Goal: Task Accomplishment & Management: Manage account settings

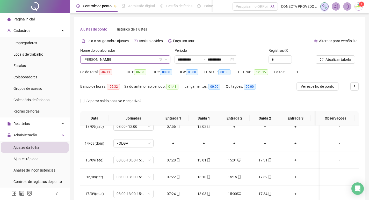
click at [136, 61] on span "[PERSON_NAME]" at bounding box center [125, 60] width 84 height 8
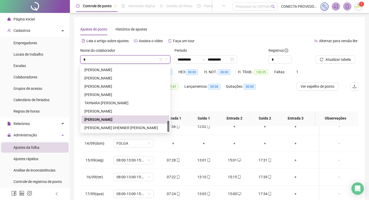
type input "**"
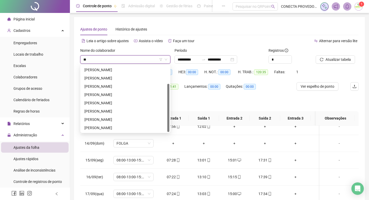
scroll to position [25, 0]
click at [123, 76] on div "[PERSON_NAME]" at bounding box center [125, 78] width 82 height 6
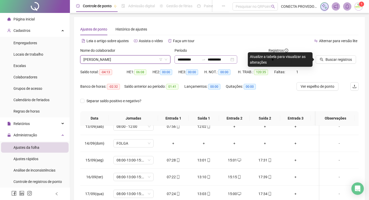
click at [215, 62] on div "**********" at bounding box center [205, 59] width 63 height 8
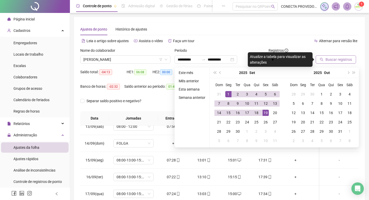
click at [344, 57] on span "Buscar registros" at bounding box center [338, 60] width 26 height 6
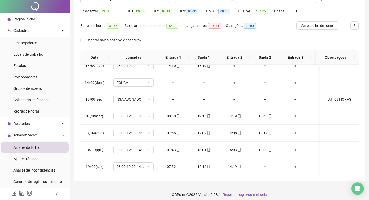
scroll to position [64, 0]
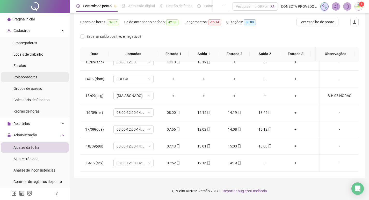
click at [39, 75] on li "Colaboradores" at bounding box center [35, 77] width 68 height 10
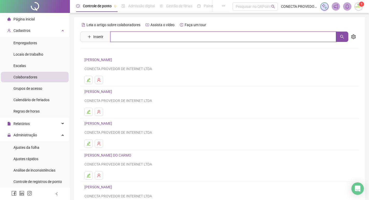
click at [146, 35] on input "text" at bounding box center [223, 37] width 226 height 10
type input "****"
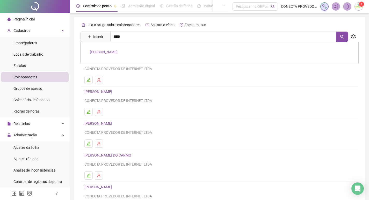
click at [113, 50] on link "[PERSON_NAME]" at bounding box center [104, 52] width 28 height 4
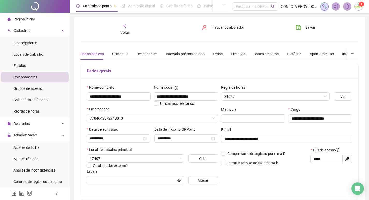
type input "**********"
click at [262, 55] on div "Banco de horas" at bounding box center [265, 54] width 25 height 6
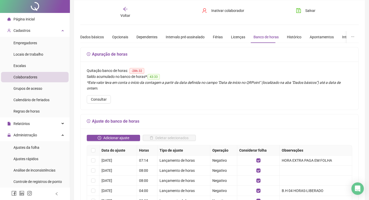
scroll to position [26, 0]
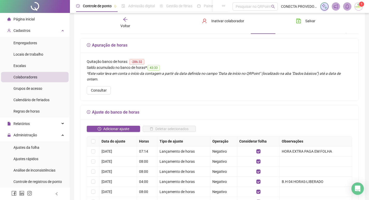
click at [125, 23] on div "Voltar" at bounding box center [125, 23] width 43 height 12
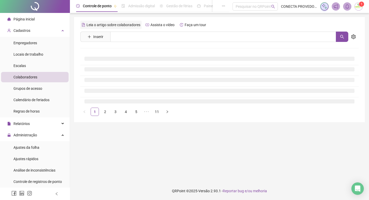
scroll to position [0, 0]
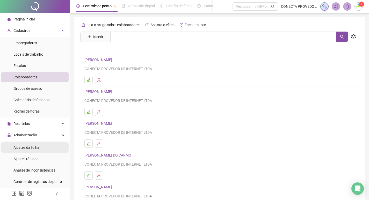
click at [28, 148] on span "Ajustes da folha" at bounding box center [26, 147] width 26 height 4
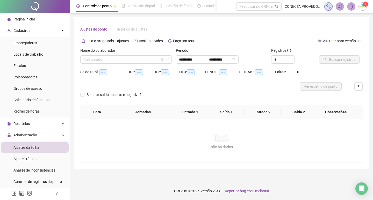
type input "**********"
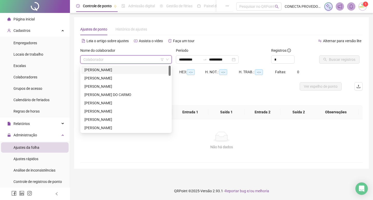
click at [127, 57] on input "search" at bounding box center [123, 60] width 80 height 8
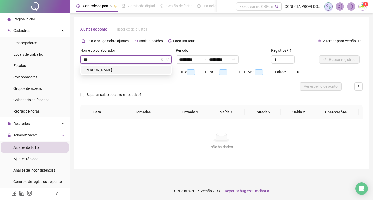
type input "****"
click at [118, 72] on div "[PERSON_NAME]" at bounding box center [125, 70] width 83 height 6
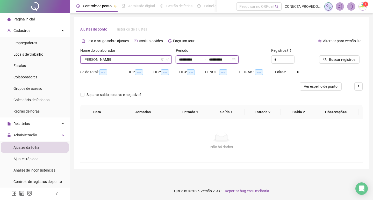
click at [230, 60] on input "**********" at bounding box center [220, 60] width 22 height 6
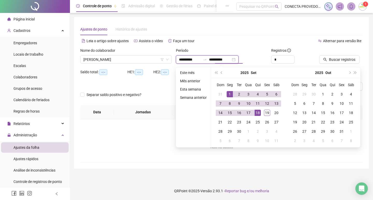
type input "**********"
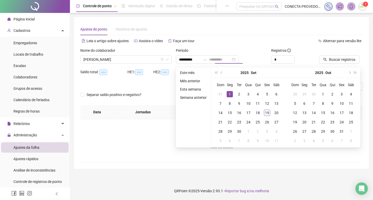
click at [230, 93] on div "1" at bounding box center [229, 94] width 6 height 6
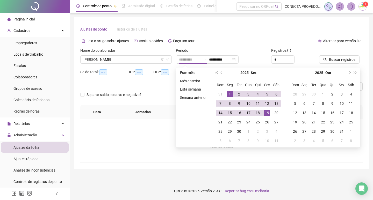
click at [266, 112] on div "19" at bounding box center [267, 113] width 6 height 6
type input "**********"
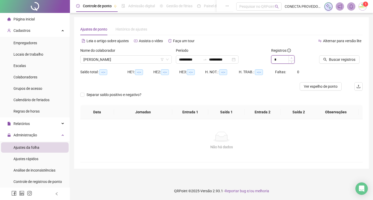
type input "*"
click at [291, 58] on icon "up" at bounding box center [291, 58] width 2 height 2
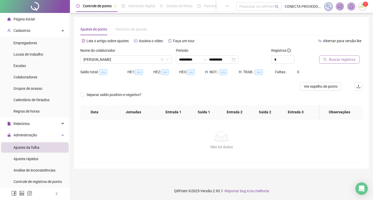
click at [326, 60] on icon "search" at bounding box center [325, 60] width 4 height 4
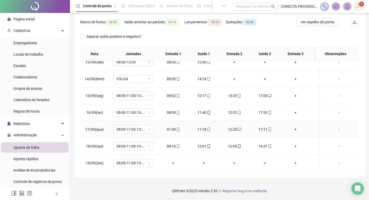
scroll to position [213, 0]
click at [335, 160] on div "-" at bounding box center [339, 163] width 31 height 6
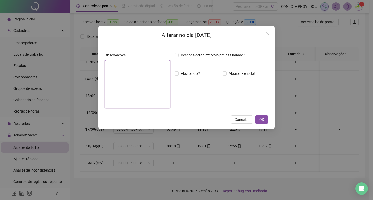
click at [115, 69] on textarea at bounding box center [138, 84] width 66 height 48
type textarea "**********"
click at [259, 123] on button "OK" at bounding box center [261, 119] width 13 height 8
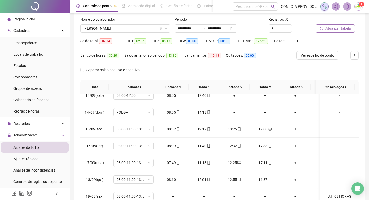
scroll to position [31, 0]
click at [336, 30] on span "Atualizar tabela" at bounding box center [337, 29] width 25 height 6
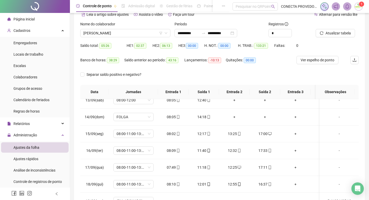
scroll to position [25, 0]
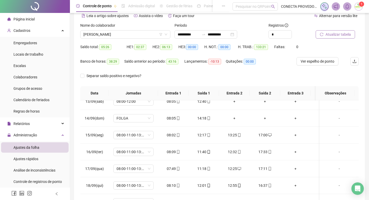
click at [335, 34] on span "Atualizar tabela" at bounding box center [337, 35] width 25 height 6
click at [28, 78] on span "Colaboradores" at bounding box center [25, 77] width 24 height 4
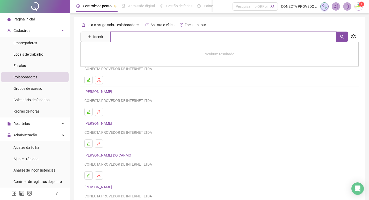
click at [123, 36] on input "text" at bounding box center [223, 37] width 226 height 10
click at [342, 38] on icon "search" at bounding box center [342, 37] width 4 height 4
type input "***"
click at [108, 53] on link "[PERSON_NAME]" at bounding box center [104, 52] width 28 height 4
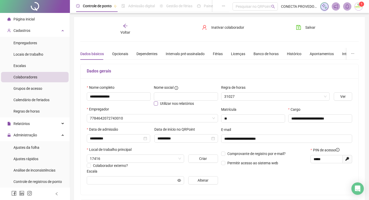
type input "**********"
click at [260, 52] on div "Banco de horas" at bounding box center [265, 54] width 25 height 6
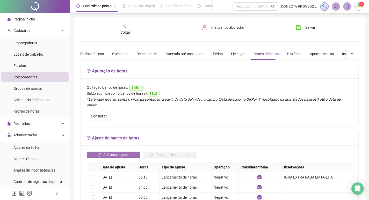
click at [106, 152] on span "Adicionar ajuste" at bounding box center [116, 155] width 26 height 6
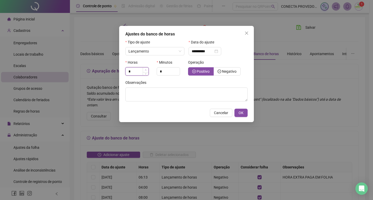
click at [144, 70] on span "Increase Value" at bounding box center [146, 70] width 6 height 5
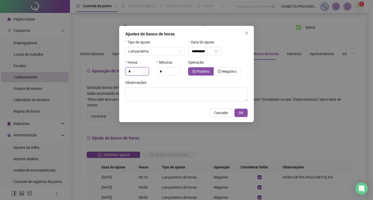
click at [144, 70] on span "Increase Value" at bounding box center [146, 70] width 6 height 5
type input "*"
click at [144, 70] on span "Increase Value" at bounding box center [146, 70] width 6 height 5
click at [225, 72] on span "Negativo" at bounding box center [229, 71] width 14 height 4
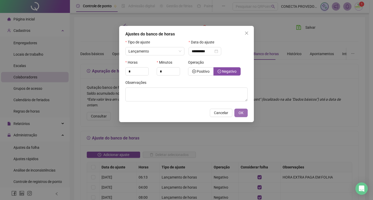
click at [236, 114] on button "OK" at bounding box center [240, 113] width 13 height 8
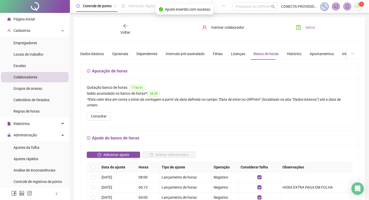
click at [309, 26] on span "Salvar" at bounding box center [310, 28] width 10 height 6
drag, startPoint x: 314, startPoint y: 29, endPoint x: 303, endPoint y: 30, distance: 11.2
click at [312, 29] on span "Salvar" at bounding box center [310, 28] width 10 height 6
click at [28, 146] on span "Ajustes da folha" at bounding box center [26, 147] width 26 height 4
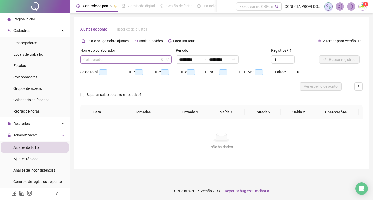
type input "**********"
click at [109, 62] on input "search" at bounding box center [123, 60] width 80 height 8
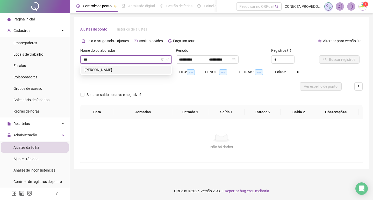
type input "****"
click at [113, 67] on div "[PERSON_NAME]" at bounding box center [125, 70] width 83 height 6
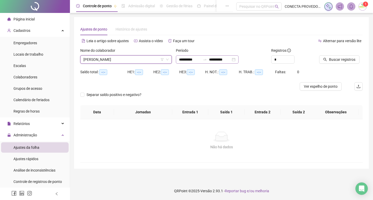
click at [226, 56] on div "**********" at bounding box center [207, 59] width 63 height 8
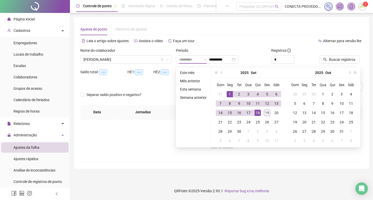
click at [227, 93] on div "1" at bounding box center [229, 94] width 6 height 6
type input "**********"
click at [267, 112] on div "19" at bounding box center [267, 113] width 6 height 6
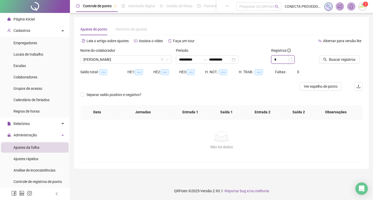
type input "*"
click at [290, 58] on span "Increase Value" at bounding box center [291, 58] width 6 height 5
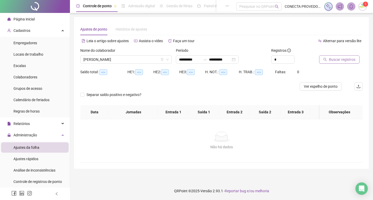
click at [330, 58] on span "Buscar registros" at bounding box center [342, 60] width 26 height 6
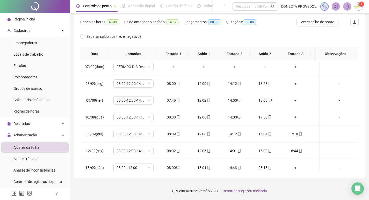
scroll to position [213, 0]
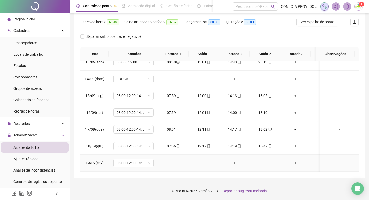
click at [336, 160] on div "-" at bounding box center [339, 163] width 31 height 6
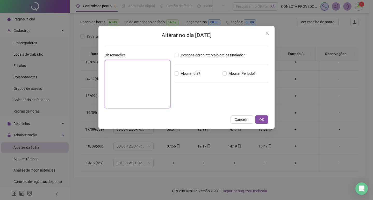
click at [133, 79] on textarea at bounding box center [138, 84] width 66 height 48
type textarea "**********"
click at [263, 117] on span "OK" at bounding box center [261, 120] width 5 height 6
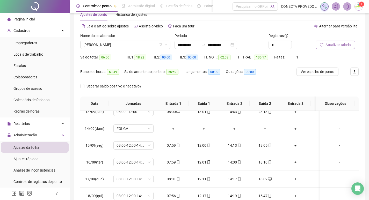
scroll to position [14, 0]
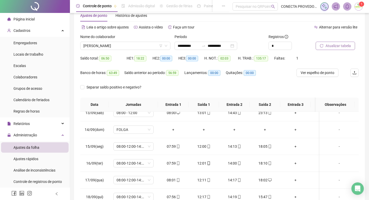
click at [335, 47] on span "Atualizar tabela" at bounding box center [337, 46] width 25 height 6
click at [23, 77] on span "Colaboradores" at bounding box center [25, 77] width 24 height 4
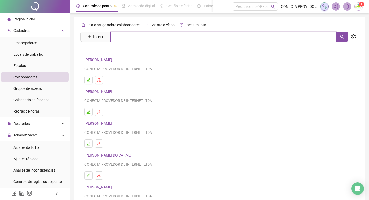
click at [137, 38] on input "text" at bounding box center [223, 37] width 226 height 10
type input "****"
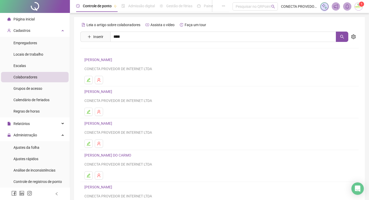
click at [117, 54] on link "[PERSON_NAME]" at bounding box center [104, 52] width 28 height 4
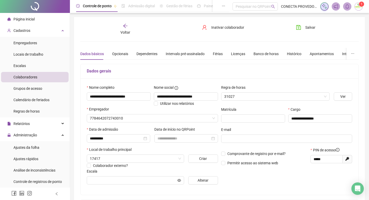
type input "**********"
click at [253, 55] on div "Banco de horas" at bounding box center [265, 54] width 25 height 6
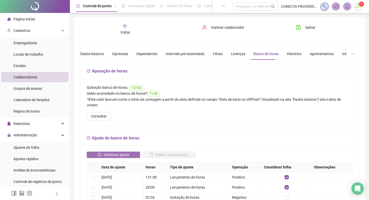
click at [115, 152] on span "Adicionar ajuste" at bounding box center [116, 155] width 26 height 6
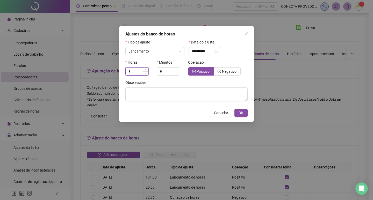
click at [139, 72] on input "*" at bounding box center [136, 72] width 23 height 8
type input "*"
click at [233, 71] on span "Negativo" at bounding box center [229, 71] width 14 height 4
click at [241, 112] on span "OK" at bounding box center [240, 113] width 5 height 6
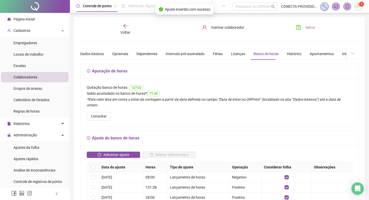
click at [312, 28] on span "Salvar" at bounding box center [310, 28] width 10 height 6
click at [305, 26] on span "Salvar" at bounding box center [310, 28] width 10 height 6
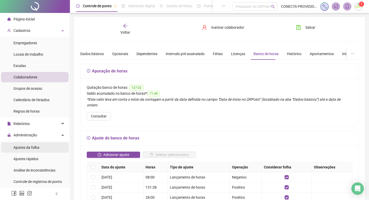
click at [36, 146] on span "Ajustes da folha" at bounding box center [26, 147] width 26 height 4
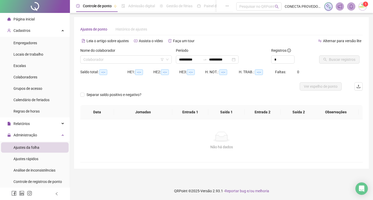
type input "**********"
click at [101, 59] on input "search" at bounding box center [123, 60] width 80 height 8
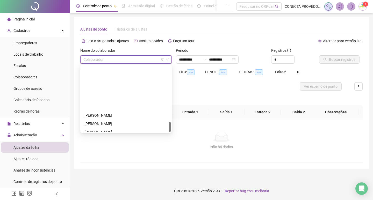
scroll to position [364, 0]
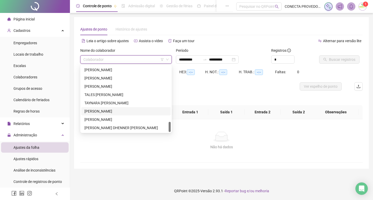
click at [97, 110] on div "[PERSON_NAME]" at bounding box center [125, 111] width 83 height 6
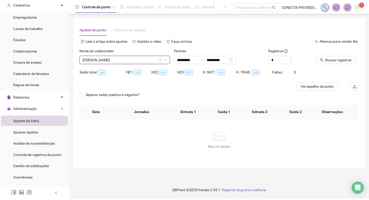
scroll to position [52, 0]
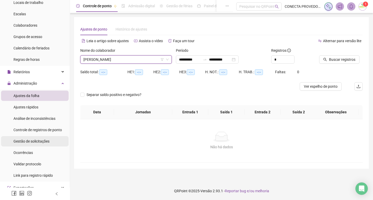
click at [37, 143] on span "Gestão de solicitações" at bounding box center [31, 141] width 36 height 4
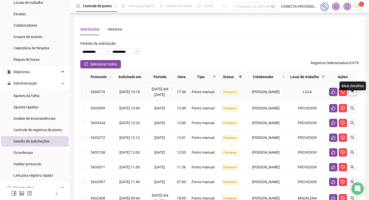
click at [353, 94] on icon "search" at bounding box center [352, 92] width 4 height 4
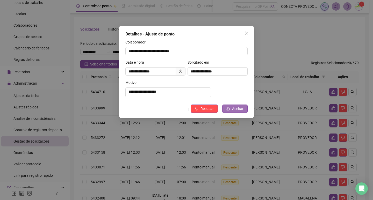
click at [234, 112] on span "Aceitar" at bounding box center [237, 109] width 11 height 6
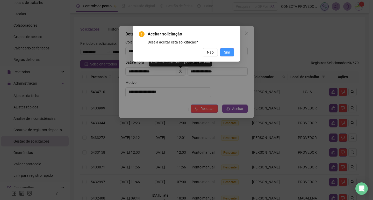
click at [227, 54] on span "Sim" at bounding box center [227, 52] width 6 height 6
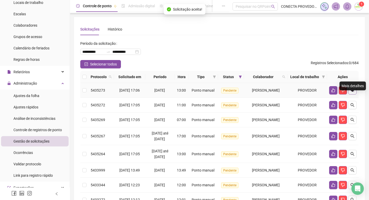
click at [353, 92] on icon "search" at bounding box center [352, 90] width 4 height 4
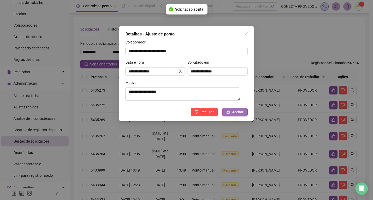
click at [238, 111] on span "Aceitar" at bounding box center [237, 112] width 11 height 6
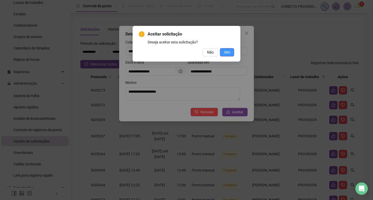
click at [222, 51] on button "Sim" at bounding box center [227, 52] width 14 height 8
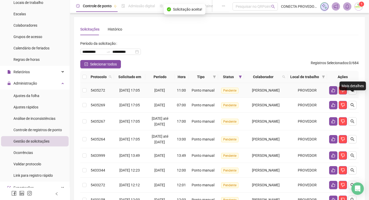
click at [353, 92] on icon "search" at bounding box center [352, 90] width 4 height 4
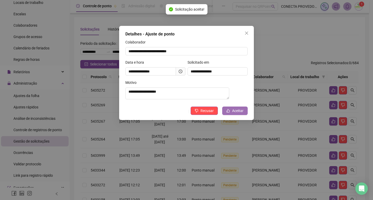
click at [237, 114] on span "Aceitar" at bounding box center [237, 111] width 11 height 6
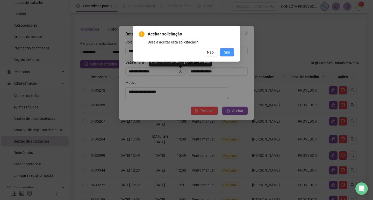
click at [227, 53] on span "Sim" at bounding box center [227, 52] width 6 height 6
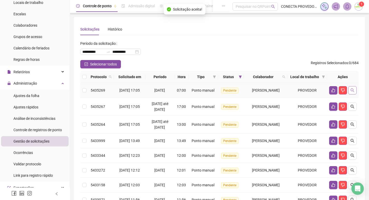
click at [354, 94] on button "button" at bounding box center [352, 90] width 8 height 8
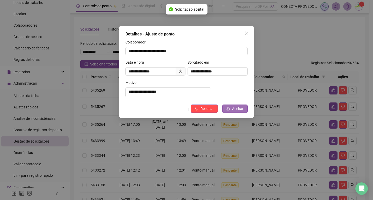
click at [234, 111] on span "Aceitar" at bounding box center [237, 109] width 11 height 6
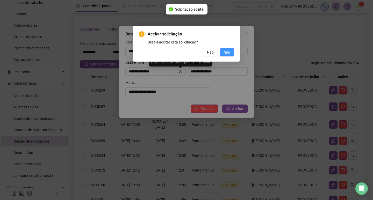
click at [230, 55] on button "Sim" at bounding box center [227, 52] width 14 height 8
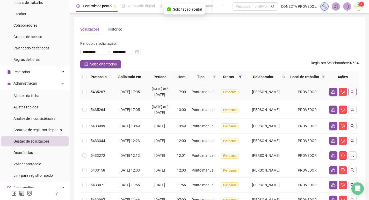
click at [353, 96] on button "button" at bounding box center [352, 92] width 8 height 8
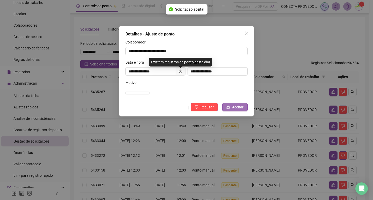
click at [235, 110] on span "Aceitar" at bounding box center [237, 107] width 11 height 6
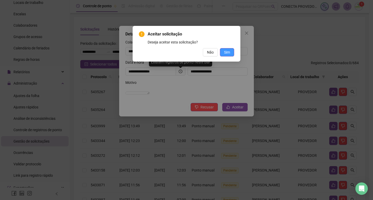
click at [225, 53] on span "Sim" at bounding box center [227, 52] width 6 height 6
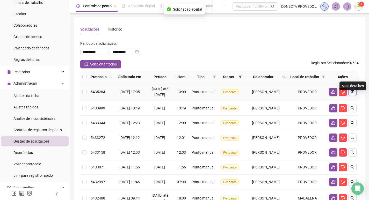
click at [352, 96] on button "button" at bounding box center [352, 92] width 8 height 8
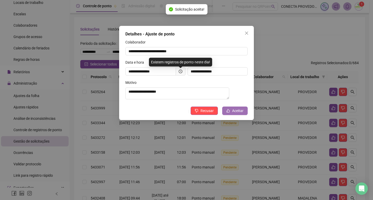
click at [233, 110] on span "Aceitar" at bounding box center [237, 111] width 11 height 6
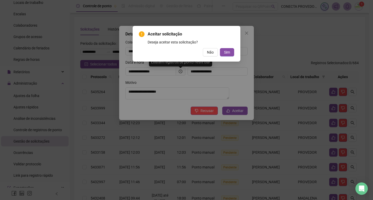
click at [222, 47] on div "Aceitar solicitação Deseja aceitar esta solicitação? Não Sim" at bounding box center [186, 43] width 95 height 25
click at [224, 49] on button "Sim" at bounding box center [227, 52] width 14 height 8
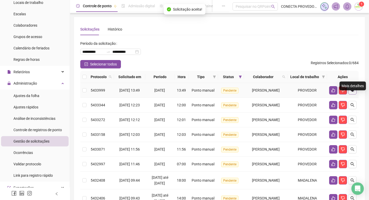
click at [352, 92] on icon "search" at bounding box center [352, 90] width 4 height 4
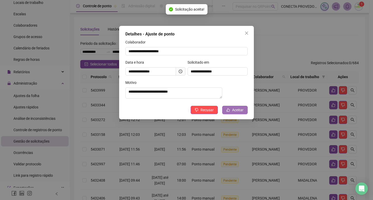
click at [236, 110] on span "Aceitar" at bounding box center [237, 110] width 11 height 6
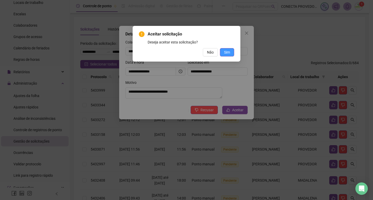
click at [232, 50] on button "Sim" at bounding box center [227, 52] width 14 height 8
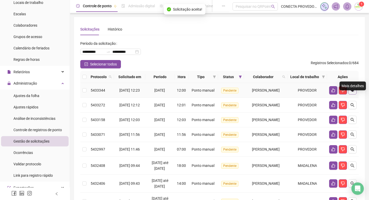
click at [351, 92] on icon "search" at bounding box center [352, 90] width 4 height 4
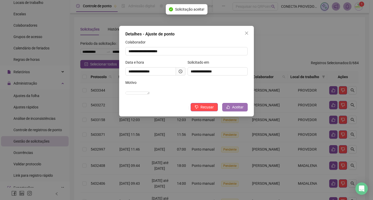
click at [239, 110] on span "Aceitar" at bounding box center [237, 107] width 11 height 6
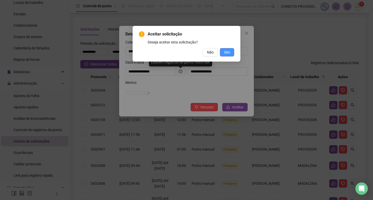
click at [227, 53] on span "Sim" at bounding box center [227, 52] width 6 height 6
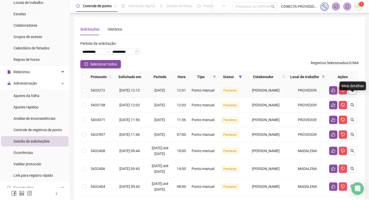
click at [353, 92] on icon "search" at bounding box center [352, 90] width 4 height 4
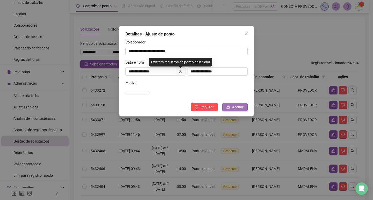
click at [224, 111] on button "Aceitar" at bounding box center [234, 107] width 25 height 8
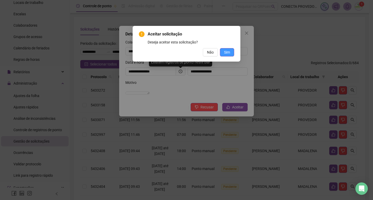
click at [227, 51] on span "Sim" at bounding box center [227, 52] width 6 height 6
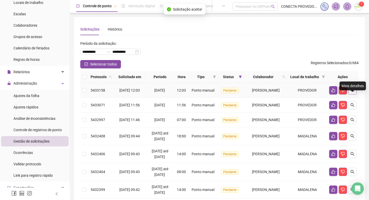
click at [351, 92] on icon "search" at bounding box center [352, 90] width 4 height 4
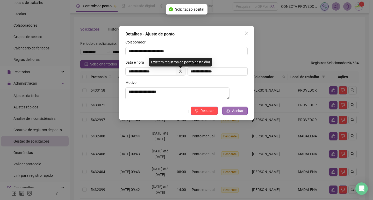
click at [231, 114] on button "Aceitar" at bounding box center [234, 111] width 25 height 8
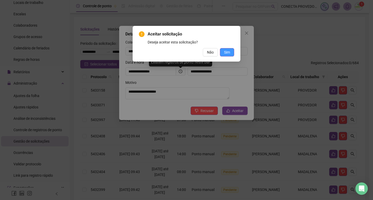
click at [224, 49] on span "Sim" at bounding box center [227, 52] width 6 height 6
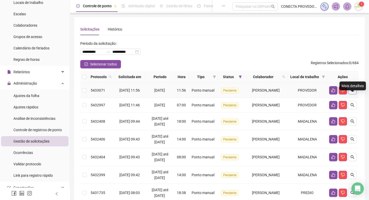
click at [354, 94] on button "button" at bounding box center [352, 90] width 8 height 8
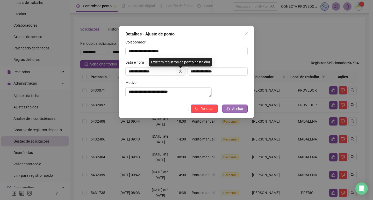
click at [230, 111] on button "Aceitar" at bounding box center [234, 109] width 25 height 8
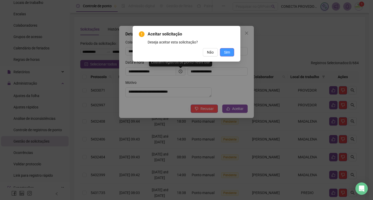
click at [227, 52] on span "Sim" at bounding box center [227, 52] width 6 height 6
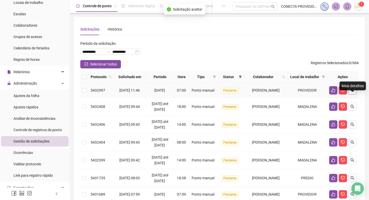
click at [354, 92] on icon "search" at bounding box center [352, 90] width 4 height 4
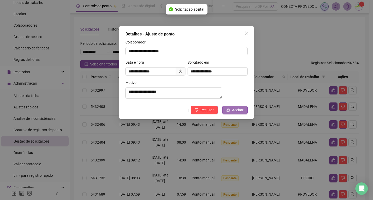
click at [240, 111] on span "Aceitar" at bounding box center [237, 110] width 11 height 6
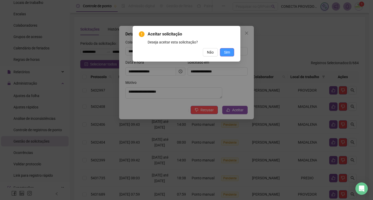
click at [226, 52] on span "Sim" at bounding box center [227, 52] width 6 height 6
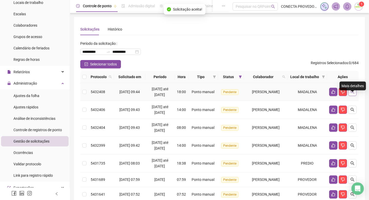
click at [351, 94] on icon "search" at bounding box center [352, 92] width 4 height 4
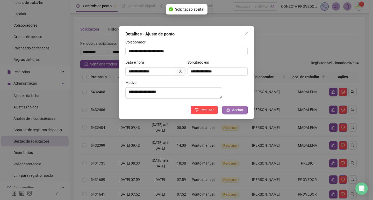
click at [239, 113] on span "Aceitar" at bounding box center [237, 110] width 11 height 6
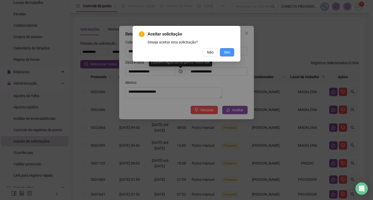
click at [229, 52] on span "Sim" at bounding box center [227, 52] width 6 height 6
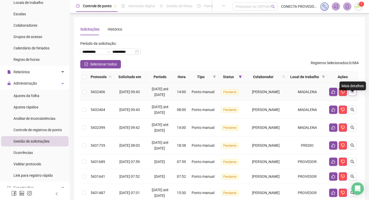
click at [353, 94] on icon "search" at bounding box center [352, 92] width 4 height 4
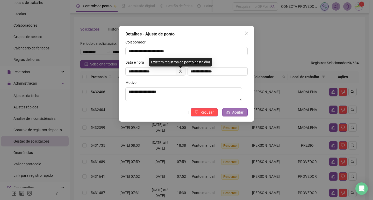
click at [229, 113] on icon "like" at bounding box center [228, 112] width 4 height 4
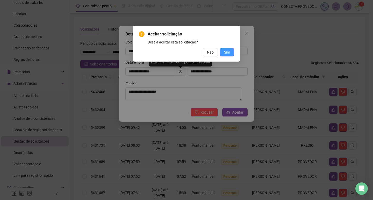
click at [229, 51] on span "Sim" at bounding box center [227, 52] width 6 height 6
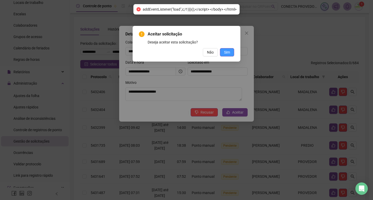
click at [230, 54] on button "Sim" at bounding box center [227, 52] width 14 height 8
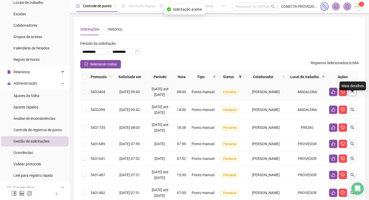
click at [352, 94] on icon "search" at bounding box center [352, 92] width 4 height 4
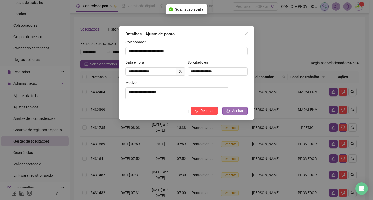
click at [234, 112] on span "Aceitar" at bounding box center [237, 111] width 11 height 6
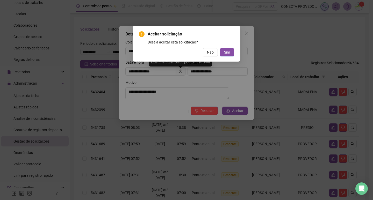
click at [226, 48] on div "Aceitar solicitação Deseja aceitar esta solicitação? Não Sim" at bounding box center [186, 43] width 95 height 25
click at [230, 50] on button "Sim" at bounding box center [227, 52] width 14 height 8
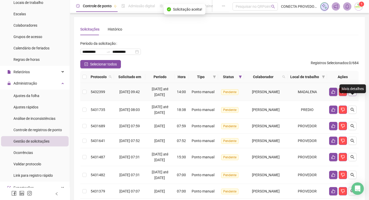
click at [352, 94] on icon "search" at bounding box center [352, 92] width 4 height 4
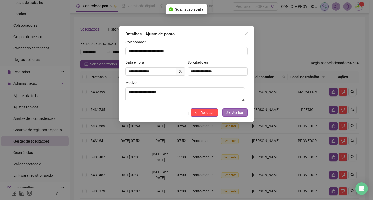
click at [232, 111] on span "Aceitar" at bounding box center [237, 113] width 11 height 6
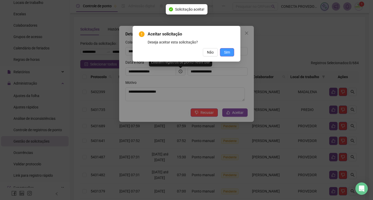
click at [231, 53] on button "Sim" at bounding box center [227, 52] width 14 height 8
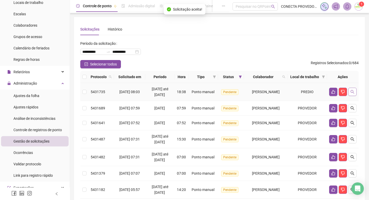
click at [354, 94] on icon "search" at bounding box center [352, 92] width 4 height 4
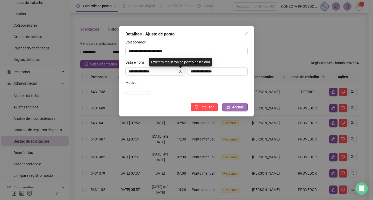
click at [233, 110] on span "Aceitar" at bounding box center [237, 107] width 11 height 6
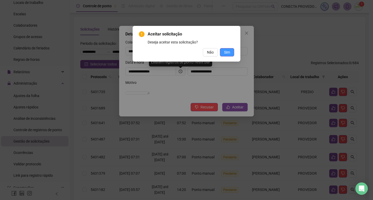
click at [228, 52] on span "Sim" at bounding box center [227, 52] width 6 height 6
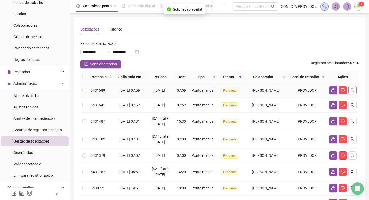
click at [352, 92] on icon "search" at bounding box center [352, 90] width 4 height 4
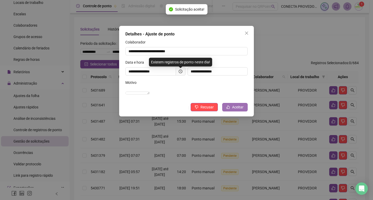
click at [235, 110] on span "Aceitar" at bounding box center [237, 107] width 11 height 6
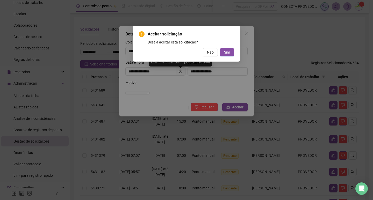
drag, startPoint x: 230, startPoint y: 50, endPoint x: 234, endPoint y: 49, distance: 4.5
click at [230, 50] on button "Sim" at bounding box center [227, 52] width 14 height 8
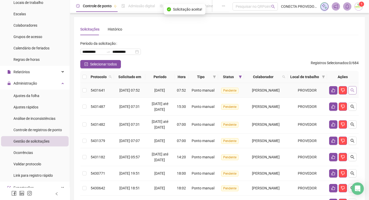
click at [352, 94] on button "button" at bounding box center [352, 90] width 8 height 8
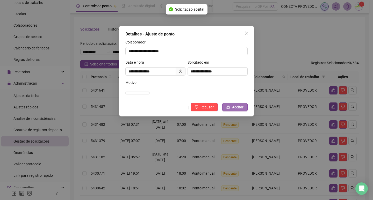
click at [232, 111] on button "Aceitar" at bounding box center [234, 107] width 25 height 8
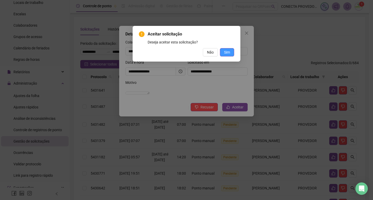
click at [229, 49] on span "Sim" at bounding box center [227, 52] width 6 height 6
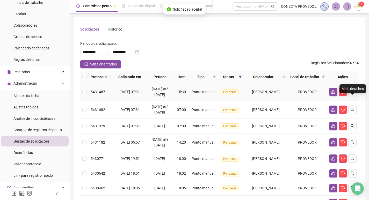
click at [354, 96] on button "button" at bounding box center [352, 92] width 8 height 8
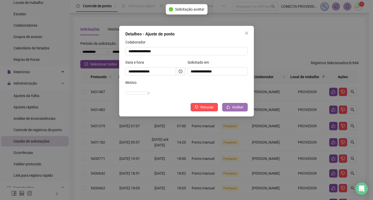
click at [238, 110] on span "Aceitar" at bounding box center [237, 107] width 11 height 6
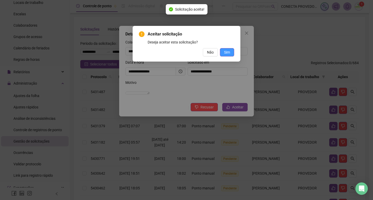
click at [228, 51] on span "Sim" at bounding box center [227, 52] width 6 height 6
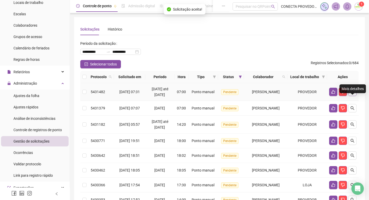
click at [355, 96] on button "button" at bounding box center [352, 92] width 8 height 8
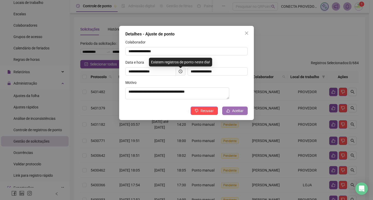
click at [229, 113] on icon "like" at bounding box center [228, 111] width 4 height 4
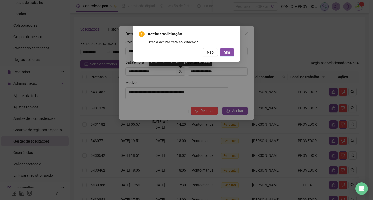
click at [234, 56] on div "Aceitar solicitação Deseja aceitar esta solicitação? Não Sim" at bounding box center [186, 44] width 108 height 36
click at [230, 52] on button "Sim" at bounding box center [227, 52] width 14 height 8
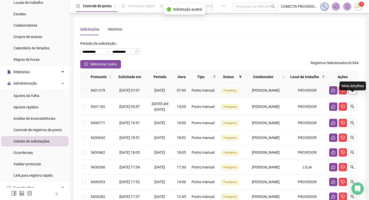
click at [351, 92] on icon "search" at bounding box center [352, 90] width 4 height 4
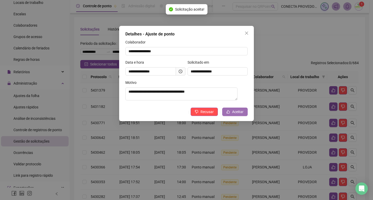
click at [234, 114] on span "Aceitar" at bounding box center [237, 112] width 11 height 6
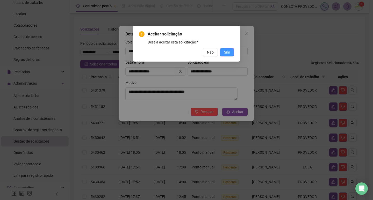
click at [225, 51] on span "Sim" at bounding box center [227, 52] width 6 height 6
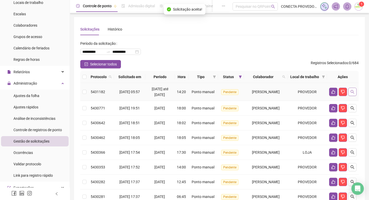
click at [354, 96] on button "button" at bounding box center [352, 92] width 8 height 8
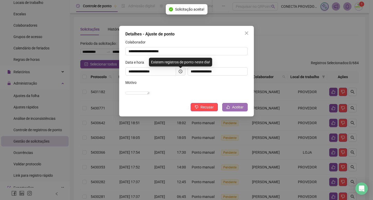
click at [238, 110] on span "Aceitar" at bounding box center [237, 107] width 11 height 6
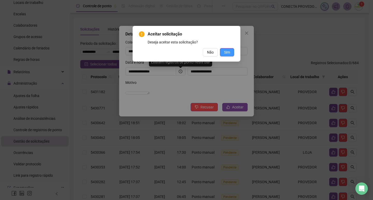
click at [228, 50] on span "Sim" at bounding box center [227, 52] width 6 height 6
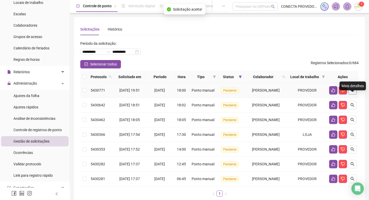
click at [352, 94] on button "button" at bounding box center [352, 90] width 8 height 8
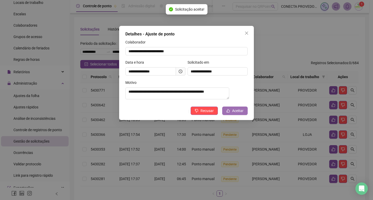
click at [230, 113] on icon "like" at bounding box center [228, 111] width 4 height 4
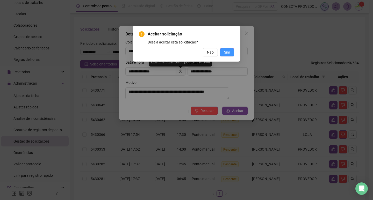
click at [230, 53] on button "Sim" at bounding box center [227, 52] width 14 height 8
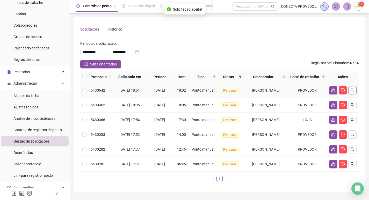
click at [355, 94] on button "button" at bounding box center [352, 90] width 8 height 8
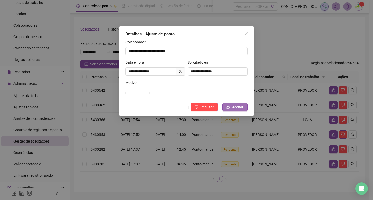
click at [244, 110] on button "Aceitar" at bounding box center [234, 107] width 25 height 8
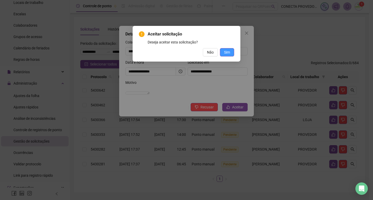
click at [227, 54] on span "Sim" at bounding box center [227, 52] width 6 height 6
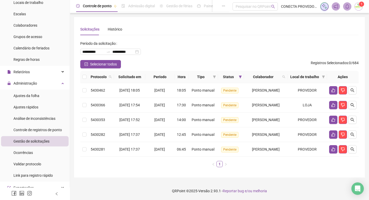
click at [236, 42] on div "**********" at bounding box center [219, 49] width 278 height 21
click at [353, 94] on button "button" at bounding box center [352, 90] width 8 height 8
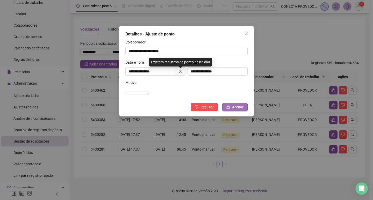
click at [225, 111] on button "Aceitar" at bounding box center [234, 107] width 25 height 8
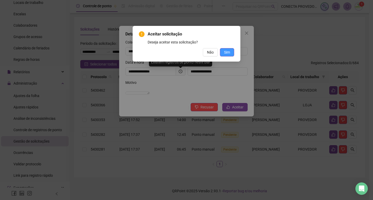
click at [228, 53] on span "Sim" at bounding box center [227, 52] width 6 height 6
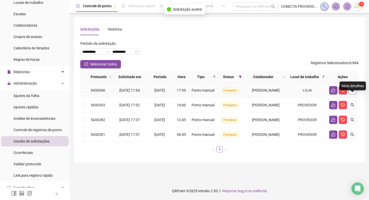
click at [354, 92] on icon "search" at bounding box center [352, 90] width 4 height 4
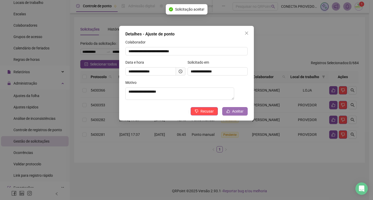
click at [237, 110] on span "Aceitar" at bounding box center [237, 111] width 11 height 6
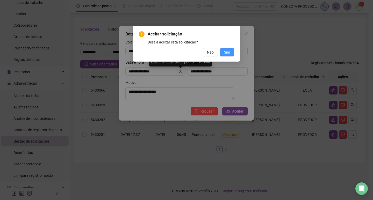
click at [225, 52] on span "Sim" at bounding box center [227, 52] width 6 height 6
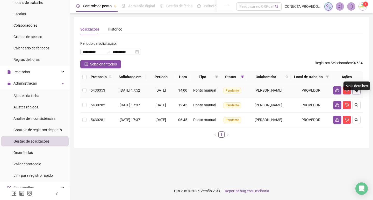
click at [354, 92] on icon "search" at bounding box center [356, 90] width 4 height 4
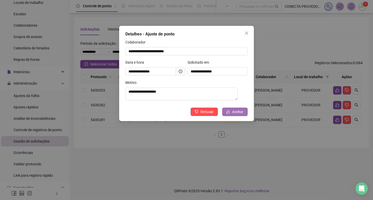
click at [241, 109] on button "Aceitar" at bounding box center [234, 112] width 25 height 8
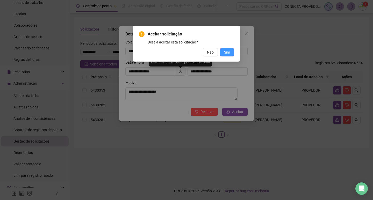
click at [225, 52] on span "Sim" at bounding box center [227, 52] width 6 height 6
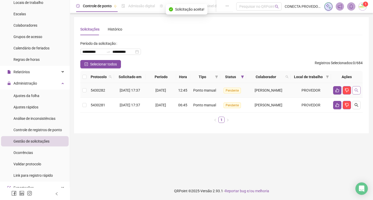
click at [356, 92] on icon "search" at bounding box center [356, 90] width 4 height 4
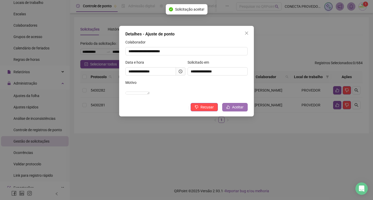
click at [242, 110] on span "Aceitar" at bounding box center [237, 107] width 11 height 6
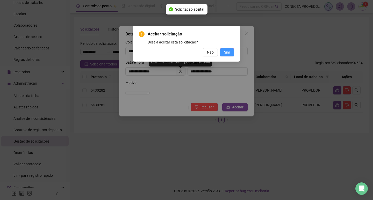
click at [228, 56] on button "Sim" at bounding box center [227, 52] width 14 height 8
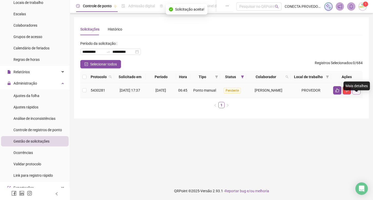
click at [358, 92] on icon "search" at bounding box center [356, 90] width 4 height 4
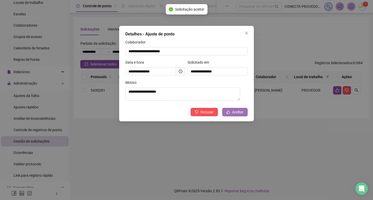
click at [240, 114] on span "Aceitar" at bounding box center [237, 112] width 11 height 6
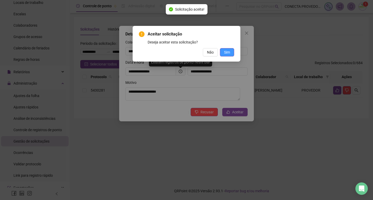
click at [226, 50] on span "Sim" at bounding box center [227, 52] width 6 height 6
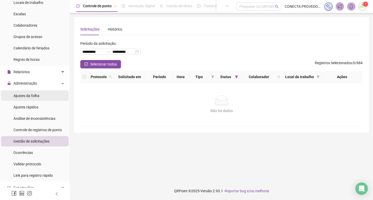
click at [28, 98] on span "Ajustes da folha" at bounding box center [26, 96] width 26 height 4
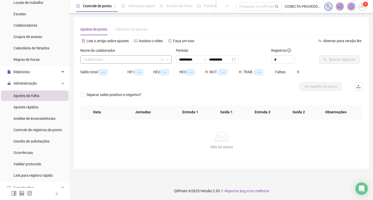
click at [134, 60] on input "search" at bounding box center [123, 60] width 80 height 8
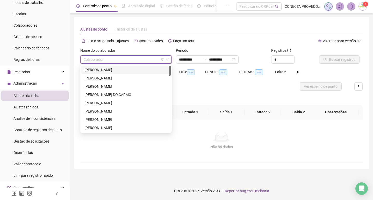
click at [110, 69] on div "[PERSON_NAME]" at bounding box center [125, 70] width 83 height 6
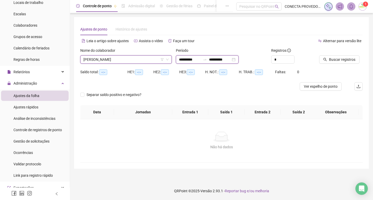
click at [228, 61] on input "**********" at bounding box center [220, 60] width 22 height 6
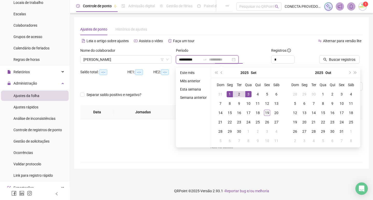
type input "**********"
click at [231, 95] on div "1" at bounding box center [229, 94] width 6 height 6
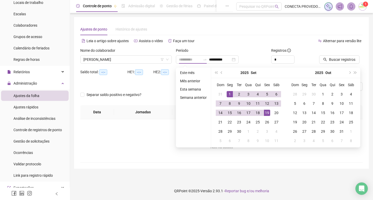
click at [267, 114] on div "19" at bounding box center [267, 113] width 6 height 6
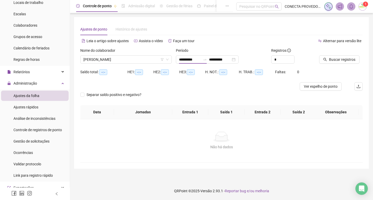
type input "**********"
type input "*"
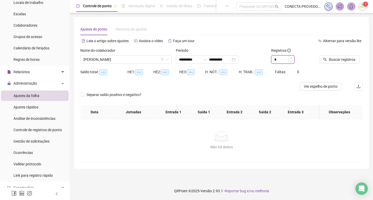
click at [292, 58] on icon "up" at bounding box center [291, 58] width 2 height 2
click at [320, 57] on button "Buscar registros" at bounding box center [339, 59] width 40 height 8
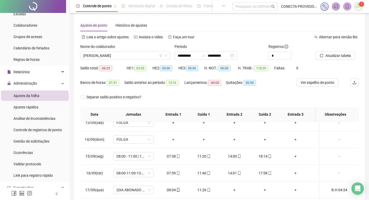
scroll to position [1, 0]
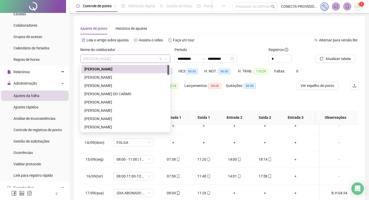
click at [129, 58] on span "[PERSON_NAME]" at bounding box center [125, 59] width 84 height 8
click at [104, 76] on div "[PERSON_NAME]" at bounding box center [125, 78] width 82 height 6
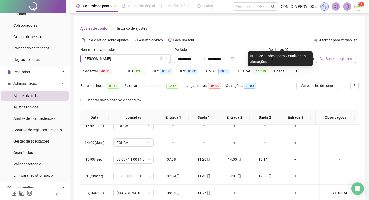
click at [319, 58] on button "Buscar registros" at bounding box center [335, 59] width 40 height 8
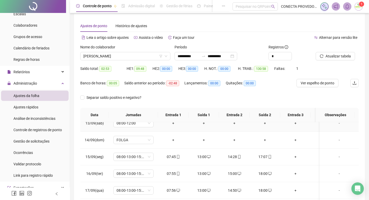
scroll to position [64, 0]
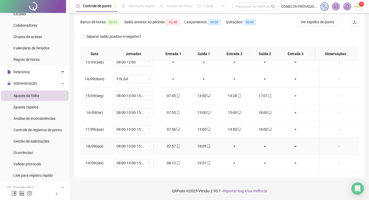
click at [231, 143] on div "+" at bounding box center [234, 146] width 22 height 6
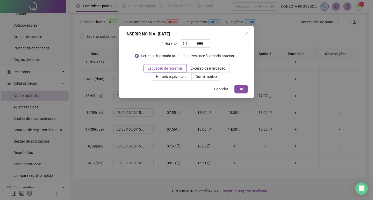
type input "*****"
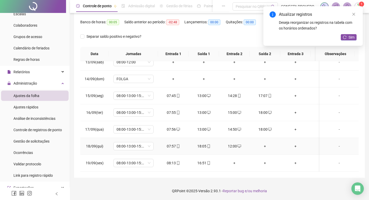
click at [261, 143] on div "+" at bounding box center [265, 146] width 22 height 6
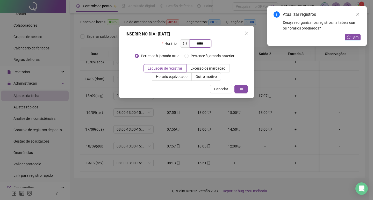
type input "*****"
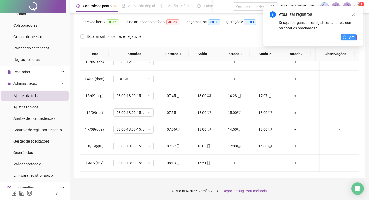
click at [350, 36] on span "Sim" at bounding box center [351, 37] width 6 height 6
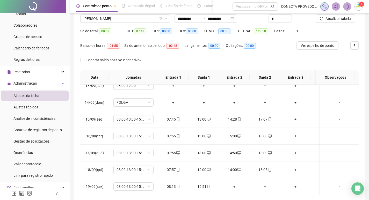
scroll to position [40, 0]
click at [335, 18] on span "Atualizar tabela" at bounding box center [337, 19] width 25 height 6
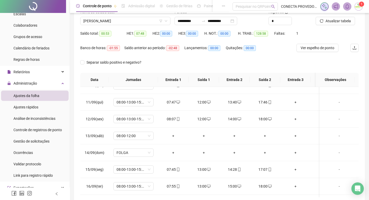
scroll to position [0, 0]
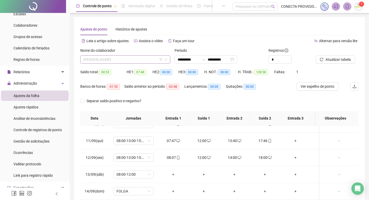
click at [89, 63] on span "[PERSON_NAME]" at bounding box center [125, 60] width 84 height 8
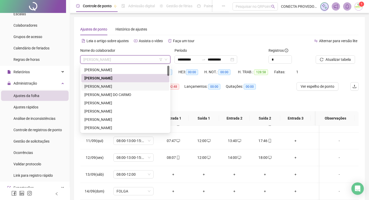
click at [101, 86] on div "[PERSON_NAME]" at bounding box center [125, 87] width 82 height 6
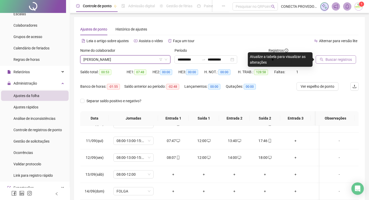
click at [349, 60] on span "Buscar registros" at bounding box center [338, 60] width 26 height 6
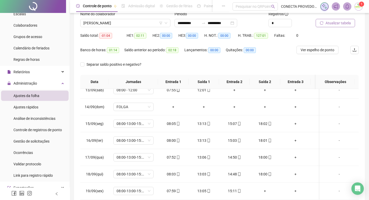
scroll to position [14, 0]
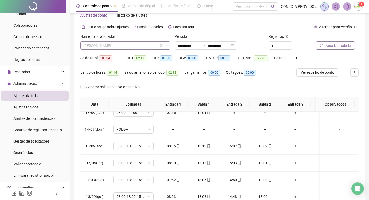
click at [149, 45] on span "[PERSON_NAME]" at bounding box center [125, 46] width 84 height 8
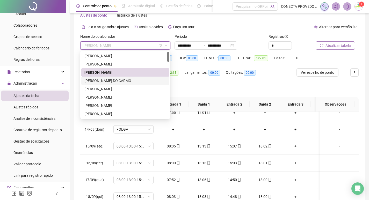
click at [102, 81] on div "[PERSON_NAME] DO CARMO" at bounding box center [125, 81] width 82 height 6
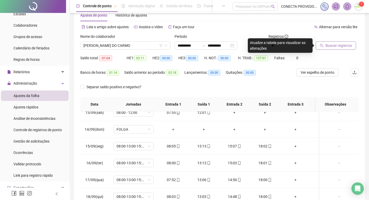
click at [333, 46] on span "Buscar registros" at bounding box center [338, 46] width 26 height 6
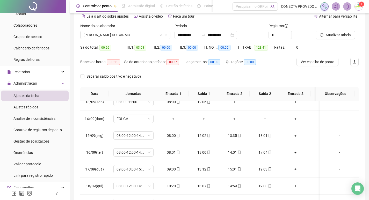
scroll to position [0, 0]
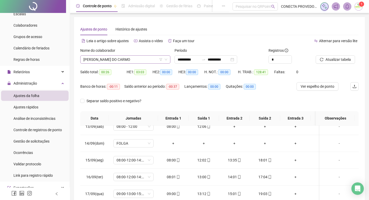
click at [157, 56] on span "[PERSON_NAME] DO CARMO" at bounding box center [125, 60] width 84 height 8
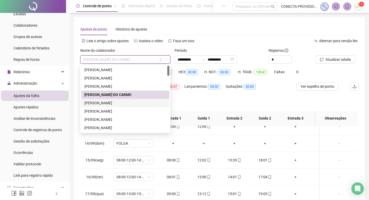
click at [118, 103] on div "[PERSON_NAME]" at bounding box center [125, 103] width 82 height 6
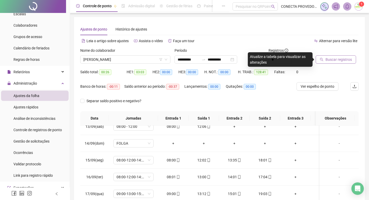
click at [325, 60] on button "Buscar registros" at bounding box center [335, 59] width 40 height 8
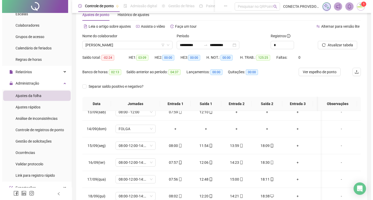
scroll to position [13, 0]
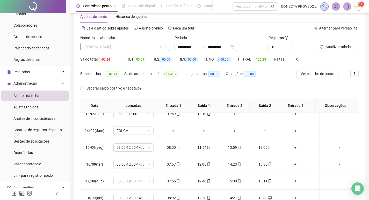
click at [135, 47] on span "[PERSON_NAME]" at bounding box center [125, 47] width 84 height 8
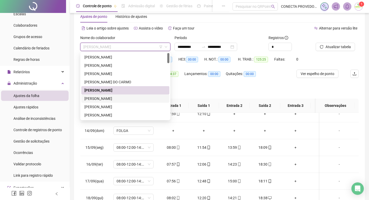
click at [109, 97] on div "[PERSON_NAME]" at bounding box center [125, 99] width 82 height 6
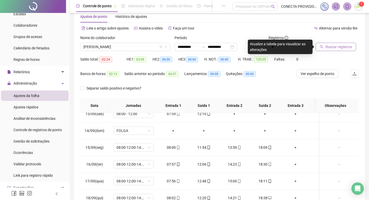
click at [340, 46] on span "Buscar registros" at bounding box center [338, 47] width 26 height 6
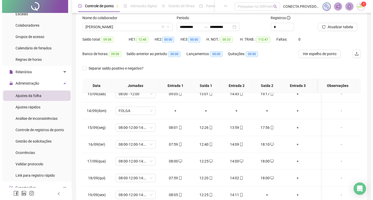
scroll to position [0, 0]
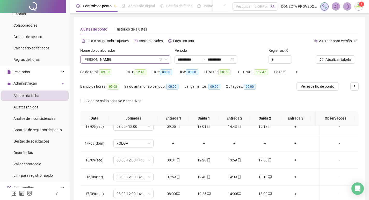
click at [134, 61] on span "[PERSON_NAME]" at bounding box center [125, 60] width 84 height 8
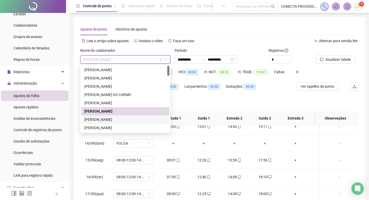
click at [109, 121] on div "[PERSON_NAME]" at bounding box center [125, 120] width 82 height 6
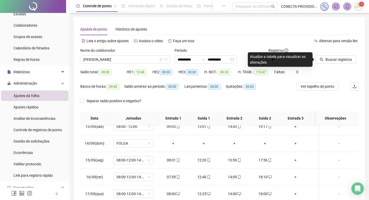
click at [341, 64] on div "Buscar registros" at bounding box center [336, 58] width 47 height 20
click at [340, 60] on span "Buscar registros" at bounding box center [338, 60] width 26 height 6
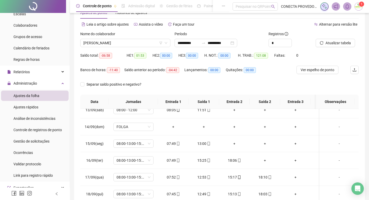
scroll to position [15, 0]
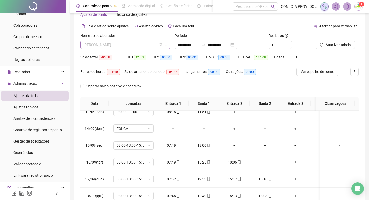
click at [146, 47] on span "[PERSON_NAME]" at bounding box center [125, 45] width 84 height 8
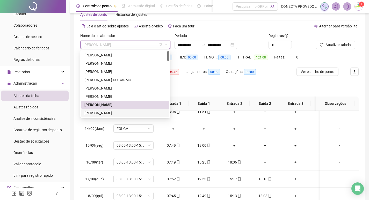
click at [102, 113] on div "[PERSON_NAME]" at bounding box center [125, 113] width 82 height 6
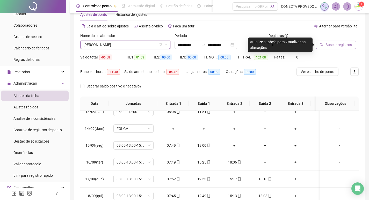
click at [325, 44] on button "Buscar registros" at bounding box center [335, 45] width 40 height 8
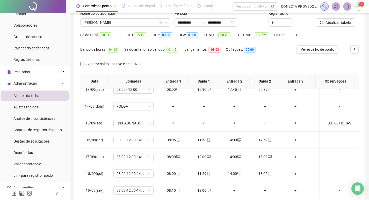
scroll to position [0, 0]
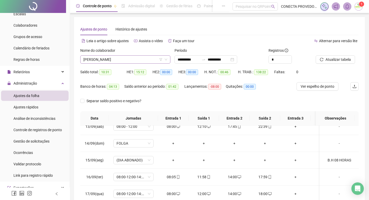
click at [124, 60] on span "[PERSON_NAME]" at bounding box center [125, 60] width 84 height 8
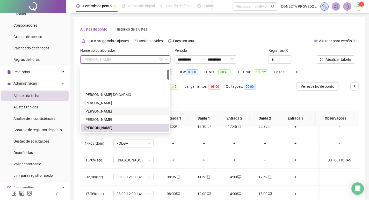
scroll to position [52, 0]
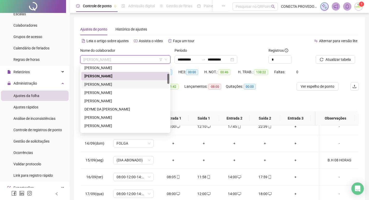
click at [99, 86] on div "[PERSON_NAME]" at bounding box center [125, 84] width 82 height 6
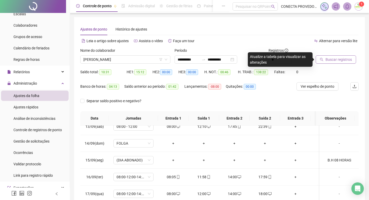
click at [336, 58] on span "Buscar registros" at bounding box center [338, 60] width 26 height 6
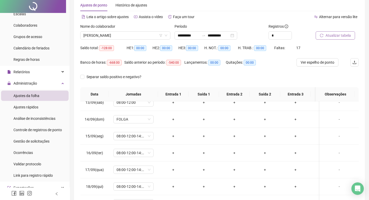
scroll to position [0, 0]
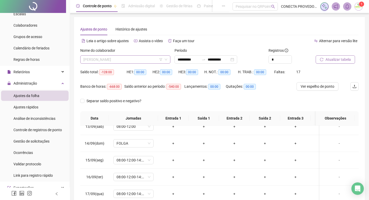
click at [133, 56] on span "[PERSON_NAME]" at bounding box center [125, 60] width 84 height 8
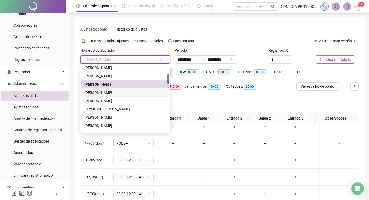
click at [118, 92] on div "[PERSON_NAME]" at bounding box center [125, 93] width 82 height 6
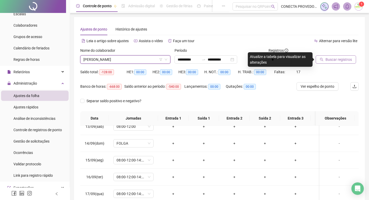
click at [324, 60] on button "Buscar registros" at bounding box center [335, 59] width 40 height 8
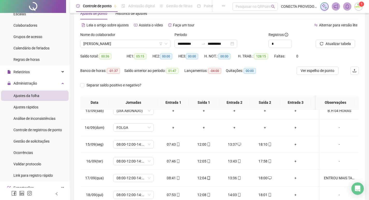
scroll to position [15, 0]
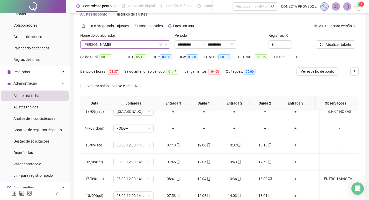
click at [146, 43] on span "[PERSON_NAME]" at bounding box center [125, 45] width 84 height 8
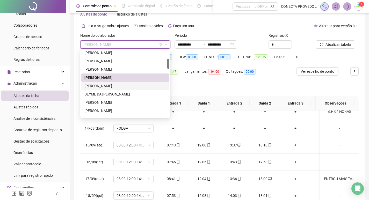
click at [112, 86] on div "[PERSON_NAME]" at bounding box center [125, 86] width 82 height 6
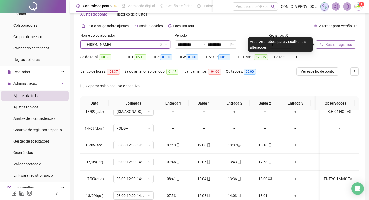
click at [340, 45] on span "Buscar registros" at bounding box center [338, 45] width 26 height 6
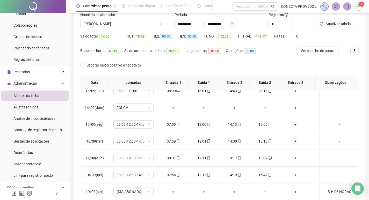
scroll to position [0, 0]
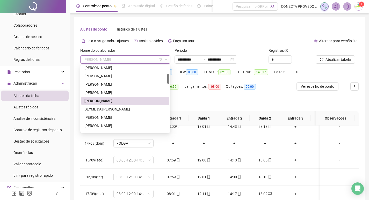
click at [154, 60] on span "[PERSON_NAME]" at bounding box center [125, 60] width 84 height 8
click at [101, 108] on div "DEYME DA [PERSON_NAME]" at bounding box center [125, 109] width 82 height 6
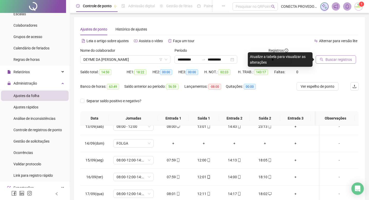
click at [327, 59] on span "Buscar registros" at bounding box center [338, 60] width 26 height 6
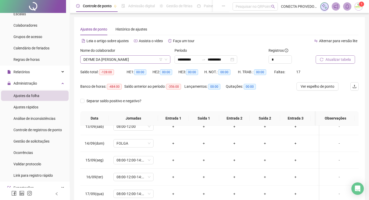
click at [130, 60] on span "DEYME DA [PERSON_NAME]" at bounding box center [125, 60] width 84 height 8
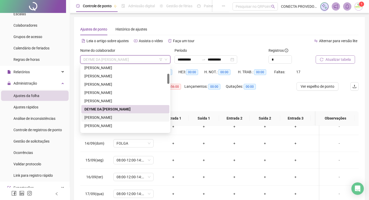
click at [97, 118] on div "[PERSON_NAME]" at bounding box center [125, 118] width 82 height 6
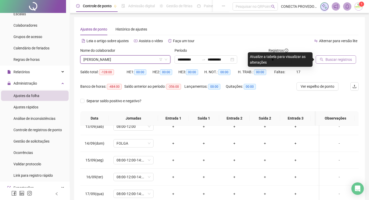
click at [322, 56] on button "Buscar registros" at bounding box center [335, 59] width 40 height 8
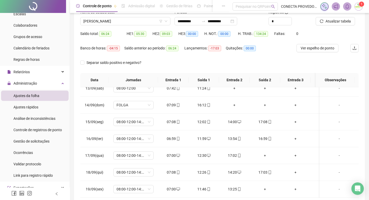
scroll to position [64, 0]
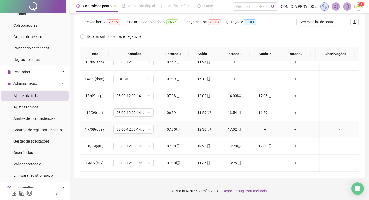
click at [265, 127] on div "+" at bounding box center [265, 130] width 22 height 6
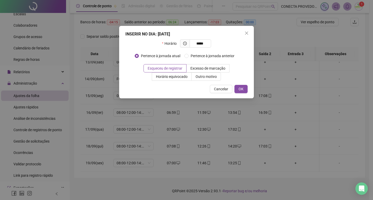
type input "*****"
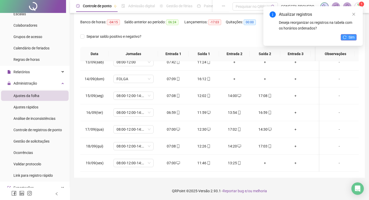
click at [347, 39] on button "Sim" at bounding box center [348, 37] width 16 height 6
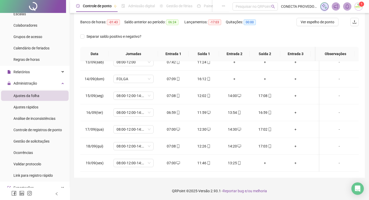
scroll to position [40, 0]
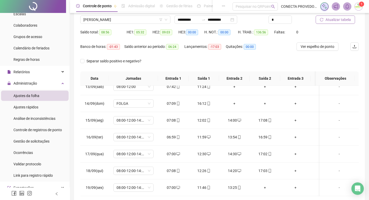
click at [325, 22] on span "Atualizar tabela" at bounding box center [337, 20] width 25 height 6
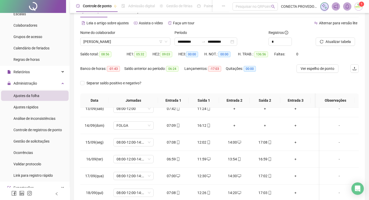
scroll to position [17, 0]
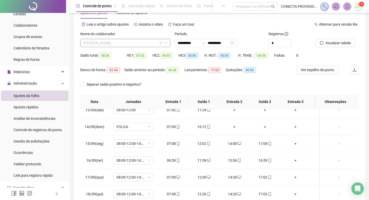
click at [140, 45] on span "[PERSON_NAME]" at bounding box center [125, 43] width 84 height 8
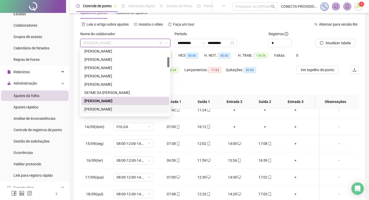
click at [114, 109] on div "[PERSON_NAME]" at bounding box center [125, 109] width 82 height 6
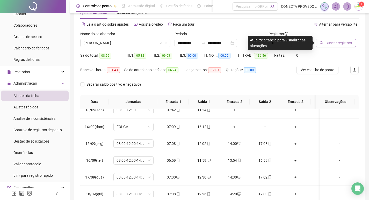
click at [333, 41] on span "Buscar registros" at bounding box center [338, 43] width 26 height 6
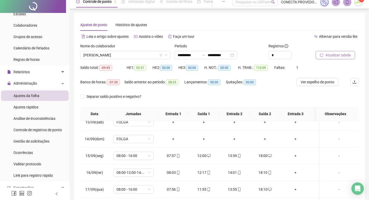
scroll to position [0, 0]
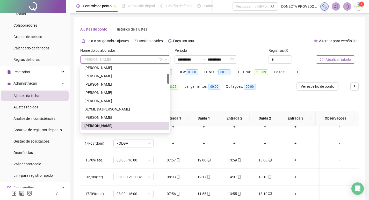
click at [138, 57] on span "[PERSON_NAME]" at bounding box center [125, 60] width 84 height 8
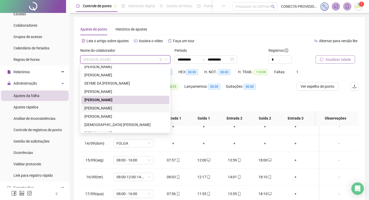
click at [104, 108] on div "[PERSON_NAME]" at bounding box center [125, 108] width 82 height 6
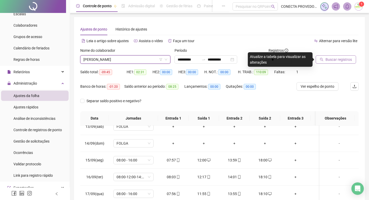
click at [330, 61] on span "Buscar registros" at bounding box center [338, 60] width 26 height 6
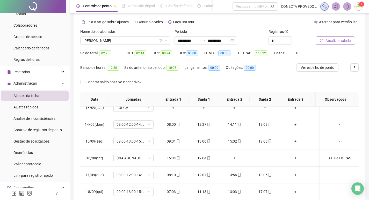
scroll to position [0, 0]
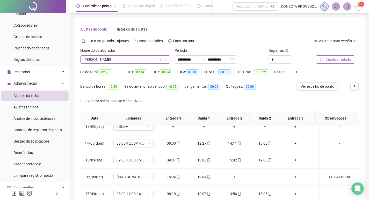
click at [143, 56] on span "[PERSON_NAME]" at bounding box center [125, 60] width 84 height 8
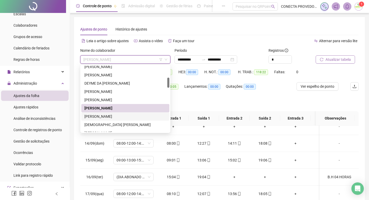
click at [110, 113] on div "[PERSON_NAME]" at bounding box center [125, 116] width 88 height 8
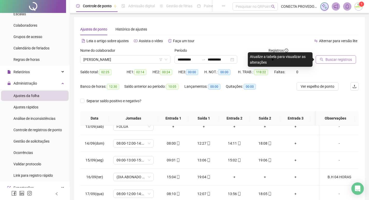
click at [335, 58] on span "Buscar registros" at bounding box center [338, 60] width 26 height 6
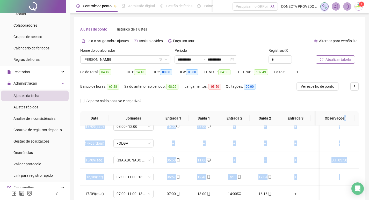
drag, startPoint x: 368, startPoint y: 123, endPoint x: 372, endPoint y: 168, distance: 45.4
click at [368, 168] on html "**********" at bounding box center [184, 100] width 369 height 200
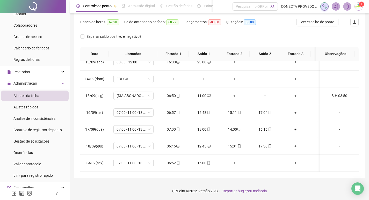
click at [290, 175] on div "**********" at bounding box center [219, 65] width 291 height 225
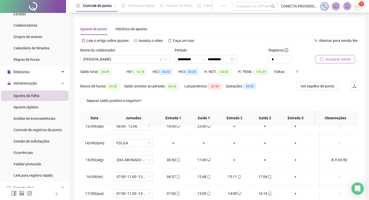
scroll to position [0, 0]
click at [141, 60] on span "[PERSON_NAME]" at bounding box center [125, 60] width 84 height 8
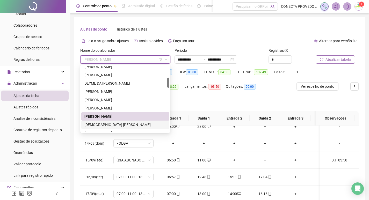
click at [100, 121] on div "[DEMOGRAPHIC_DATA] [PERSON_NAME]" at bounding box center [125, 125] width 88 height 8
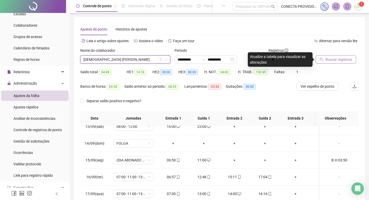
click at [328, 54] on div at bounding box center [330, 52] width 30 height 8
click at [328, 56] on button "Buscar registros" at bounding box center [335, 59] width 40 height 8
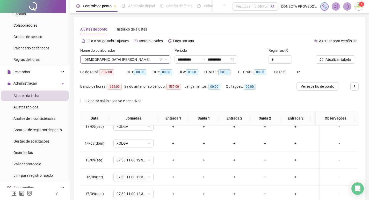
click at [154, 61] on span "[DEMOGRAPHIC_DATA] [PERSON_NAME]" at bounding box center [125, 60] width 84 height 8
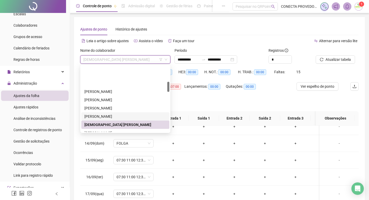
scroll to position [103, 0]
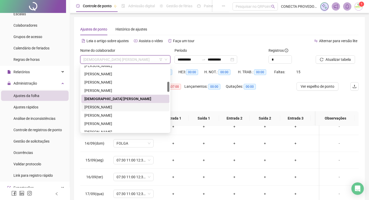
click at [110, 108] on div "[PERSON_NAME]" at bounding box center [125, 107] width 82 height 6
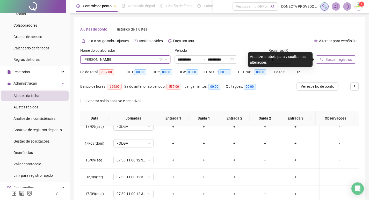
click at [327, 58] on span "Buscar registros" at bounding box center [338, 60] width 26 height 6
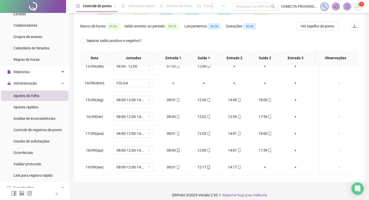
scroll to position [64, 0]
